Goal: Task Accomplishment & Management: Complete application form

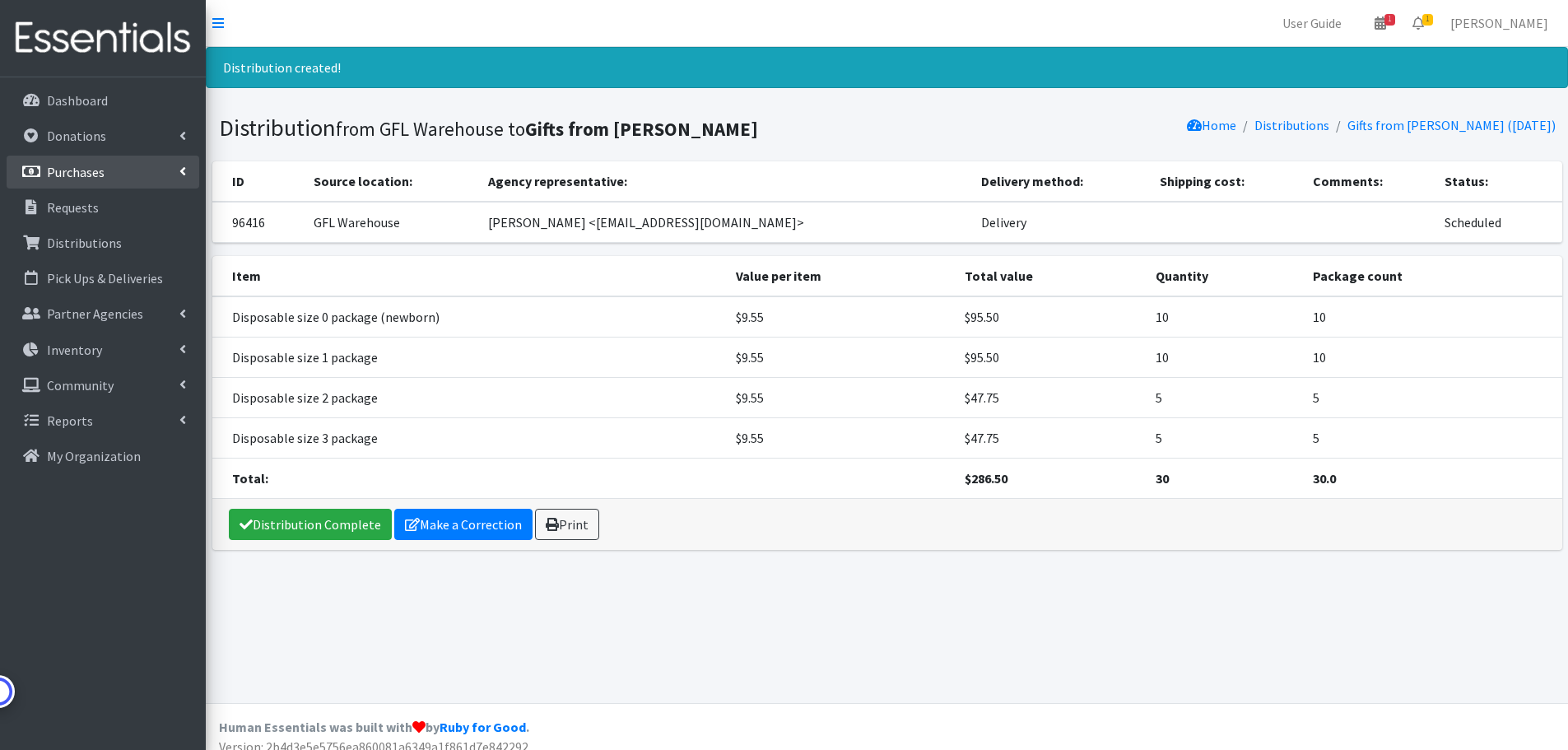
click at [185, 172] on icon at bounding box center [182, 171] width 7 height 13
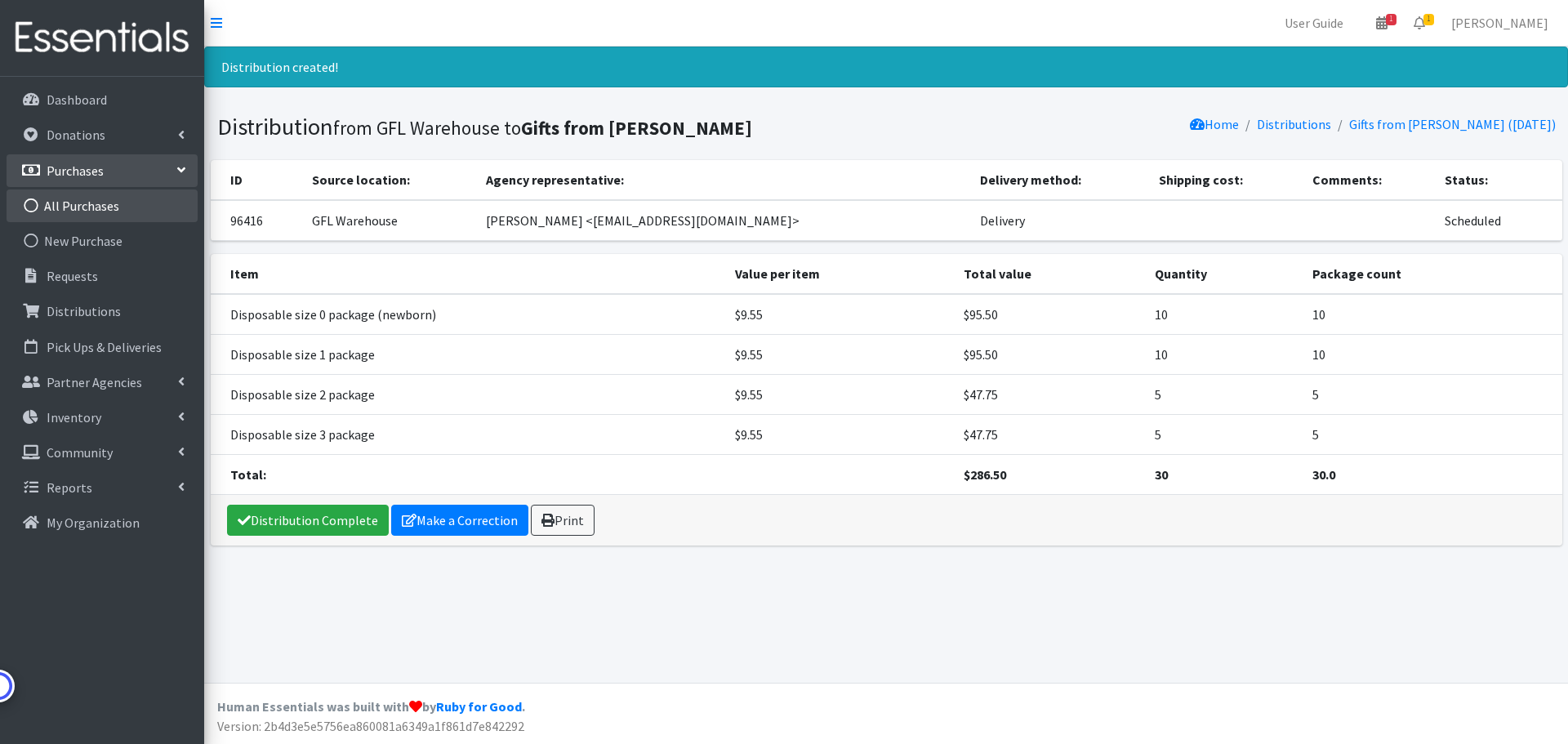
click at [90, 213] on link "All Purchases" at bounding box center [102, 206] width 191 height 33
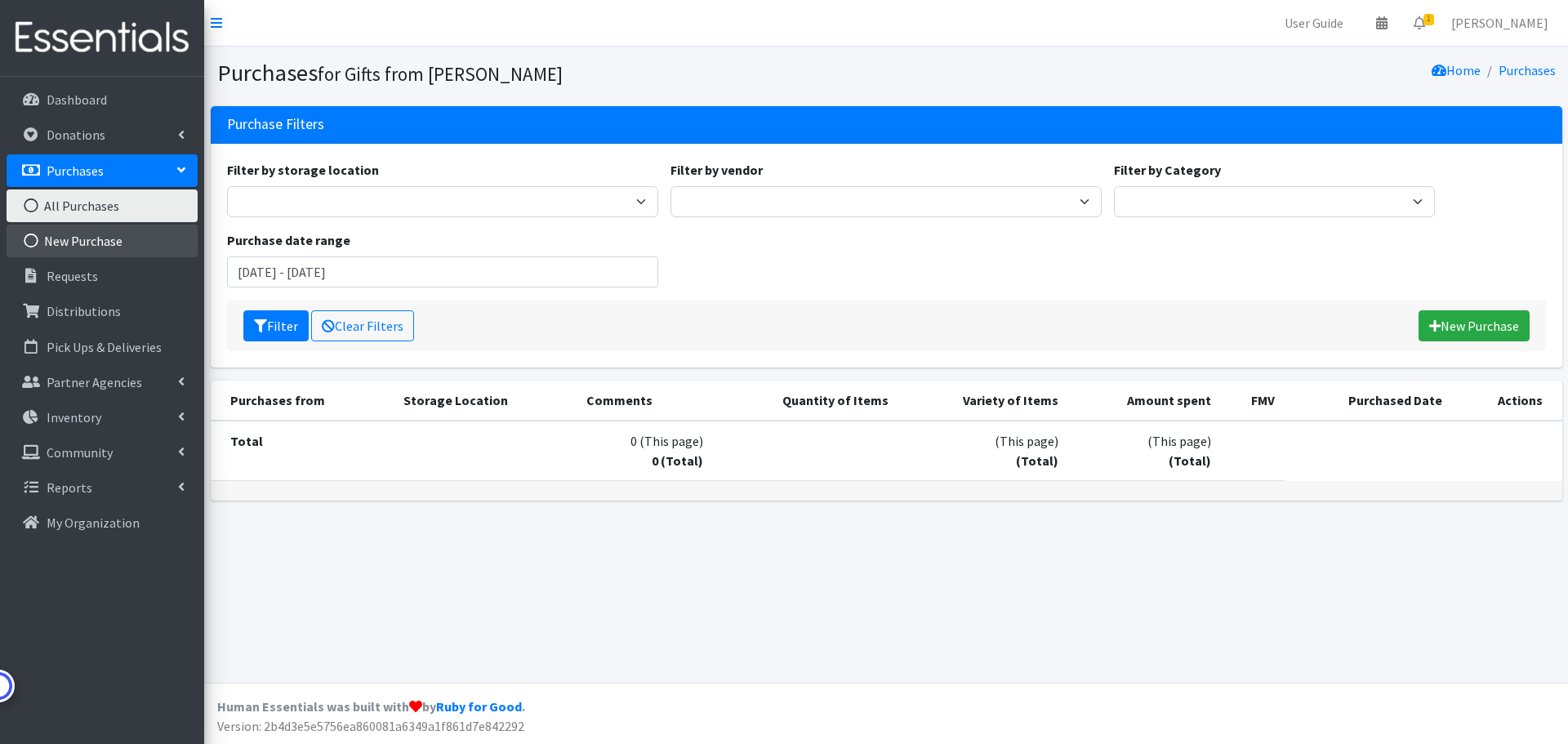
click at [90, 246] on link "New Purchase" at bounding box center [102, 240] width 191 height 33
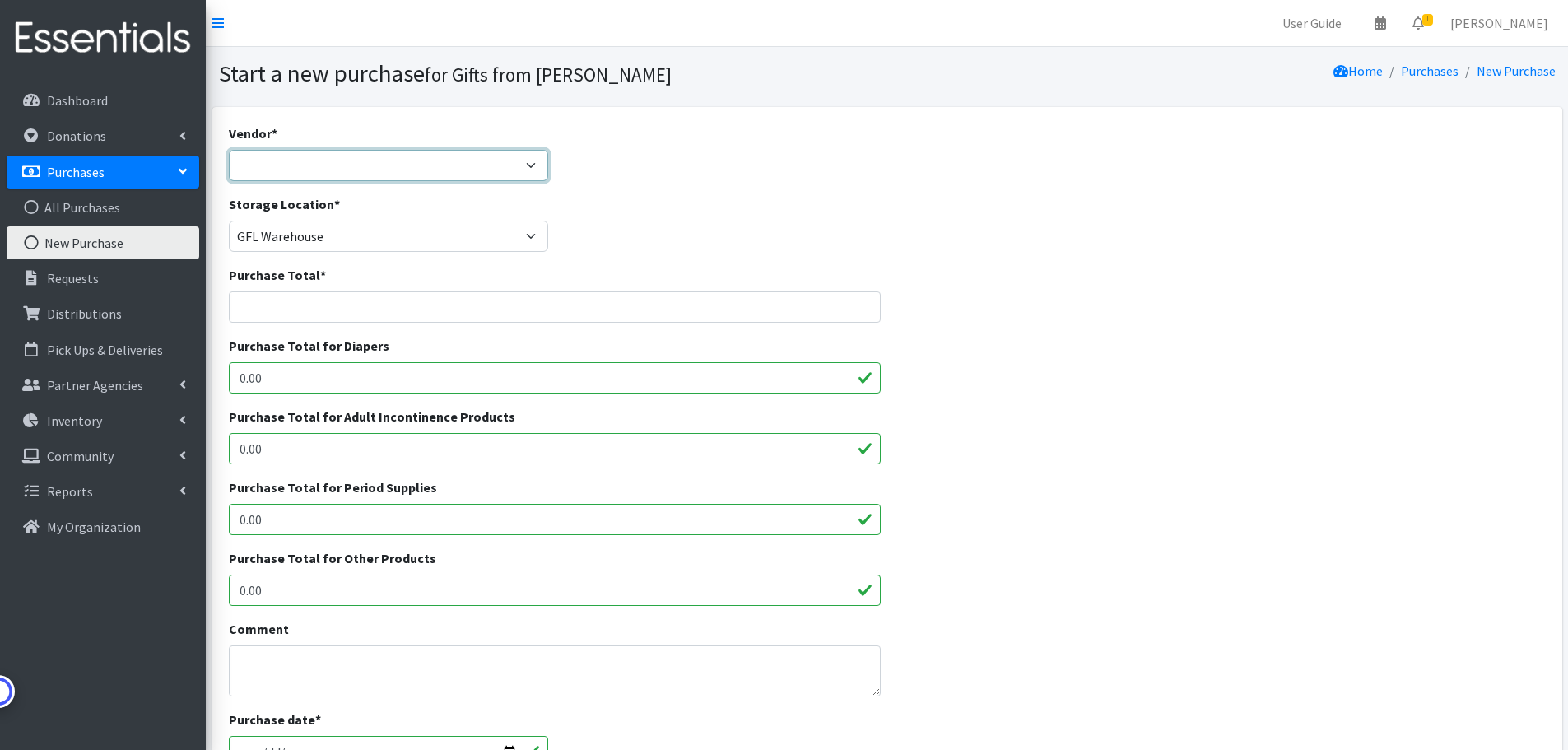
click at [337, 172] on select "Amazon puchase ---Not Listed---" at bounding box center [389, 165] width 320 height 31
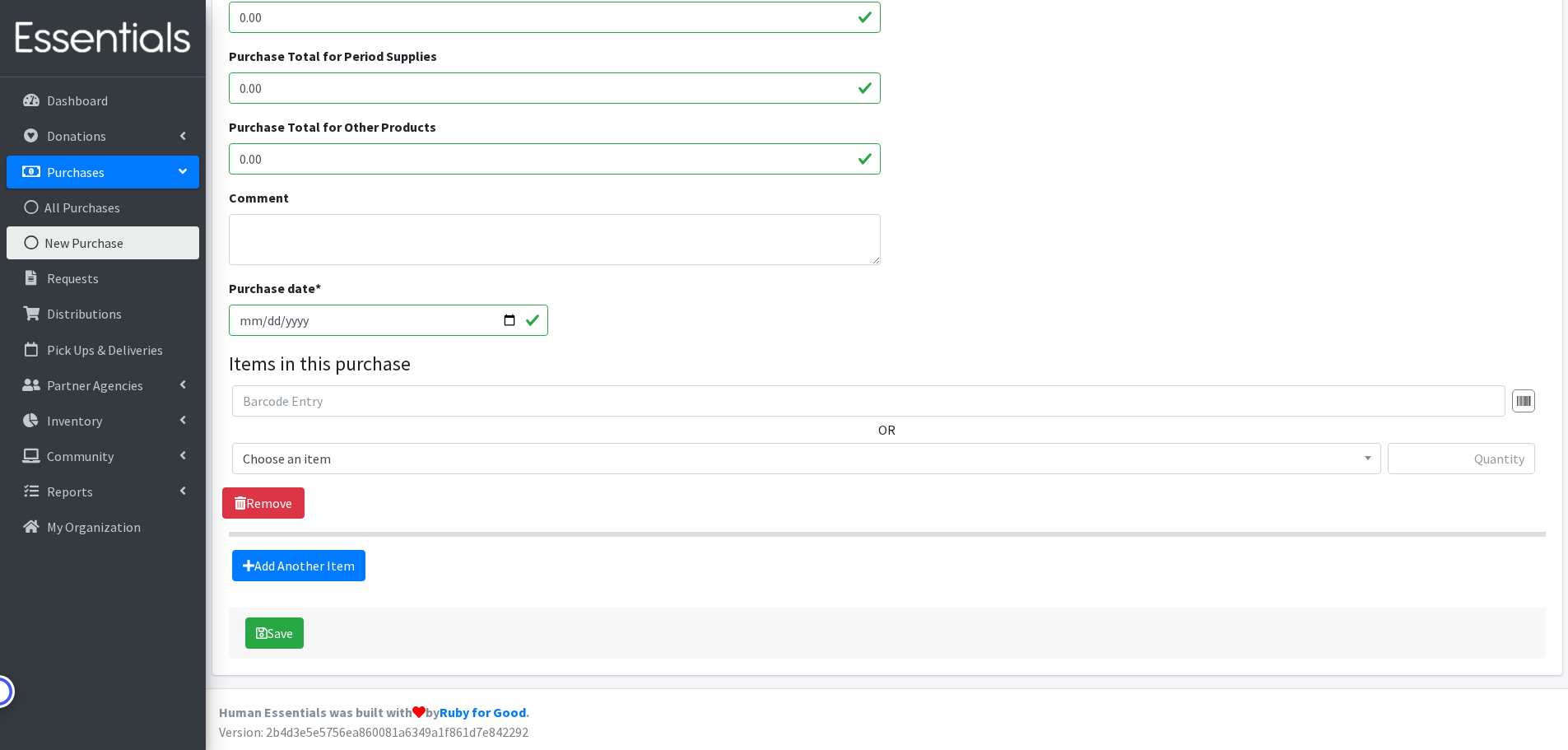
scroll to position [20, 0]
